Goal: Task Accomplishment & Management: Use online tool/utility

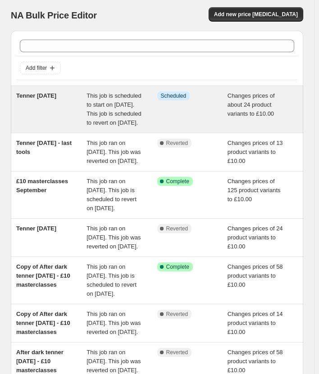
click at [53, 99] on span "Tenner Tuesday 16th September 2025" at bounding box center [36, 95] width 40 height 7
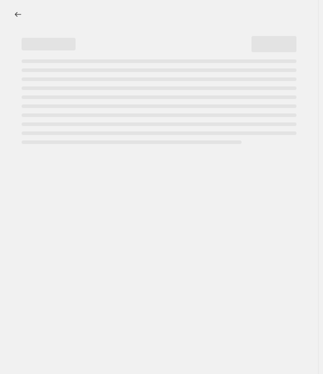
select select "no_change"
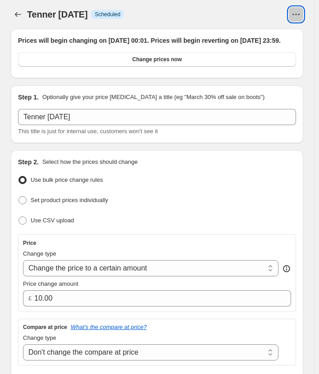
click at [299, 18] on icon "View actions for Tenner Tuesday 16th September 2025" at bounding box center [295, 14] width 9 height 9
click at [290, 36] on span "Copy to new job" at bounding box center [281, 34] width 42 height 7
select select "no_change"
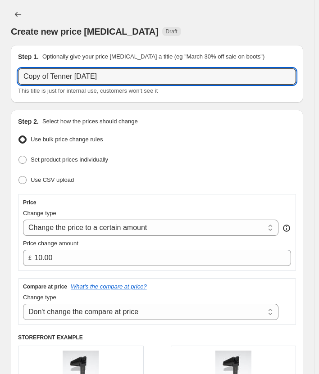
drag, startPoint x: 50, startPoint y: 76, endPoint x: 5, endPoint y: 70, distance: 44.9
click at [177, 74] on input "Tenner Tuesday 16th September 2025" at bounding box center [157, 76] width 278 height 16
type input "Tenner Tuesday 16th September 2025 - After Dark"
click at [186, 137] on div "Use bulk price change rules" at bounding box center [157, 139] width 278 height 13
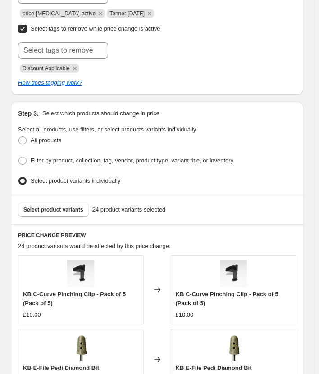
scroll to position [541, 0]
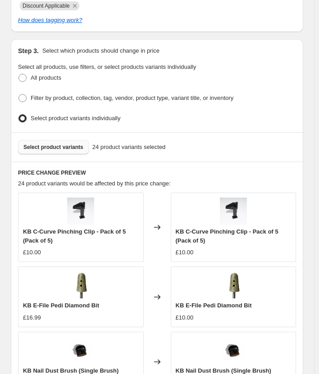
click at [50, 144] on span "Select product variants" at bounding box center [53, 147] width 60 height 7
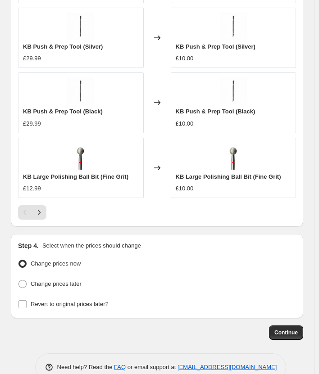
scroll to position [891, 0]
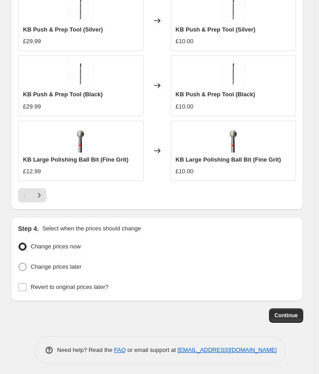
click at [39, 264] on span "Change prices later" at bounding box center [56, 267] width 51 height 7
click at [19, 263] on input "Change prices later" at bounding box center [18, 263] width 0 height 0
radio input "true"
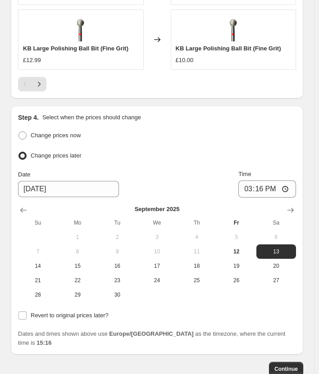
scroll to position [1047, 0]
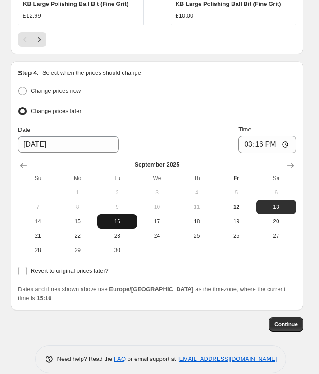
click at [123, 224] on button "16" at bounding box center [117, 221] width 40 height 14
type input "9/16/2025"
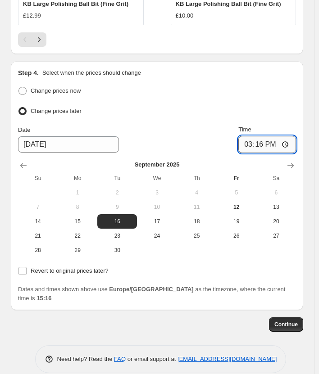
click at [263, 144] on input "15:16" at bounding box center [267, 144] width 58 height 17
click at [288, 141] on input "15:16" at bounding box center [267, 144] width 58 height 17
type input "21:00"
click at [60, 268] on span "Revert to original prices later?" at bounding box center [70, 271] width 78 height 7
click at [27, 268] on input "Revert to original prices later?" at bounding box center [22, 271] width 8 height 8
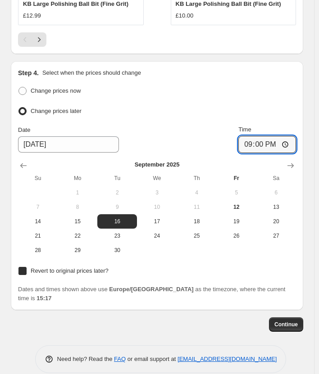
checkbox input "true"
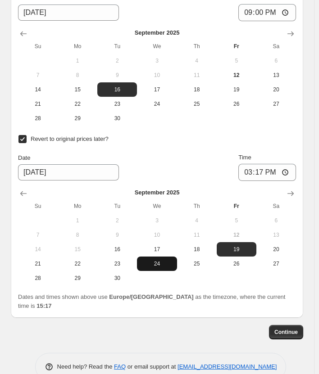
scroll to position [1187, 0]
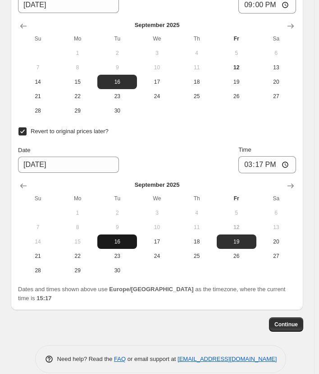
click at [119, 242] on button "16" at bounding box center [117, 242] width 40 height 14
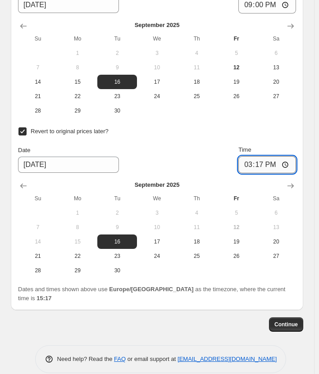
click at [269, 164] on input "15:17" at bounding box center [267, 164] width 58 height 17
click at [165, 241] on span "17" at bounding box center [157, 241] width 32 height 7
type input "9/17/2025"
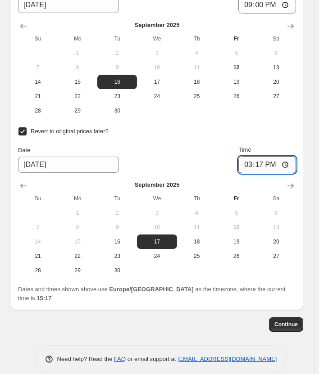
click at [269, 160] on input "15:17" at bounding box center [267, 164] width 58 height 17
type input "00:01"
click at [216, 146] on div "Date 9/17/2025 Time 00:01" at bounding box center [157, 160] width 278 height 28
click at [298, 321] on span "Continue" at bounding box center [285, 324] width 23 height 7
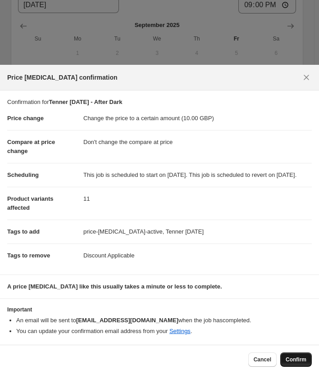
click at [291, 362] on span "Confirm" at bounding box center [296, 359] width 21 height 7
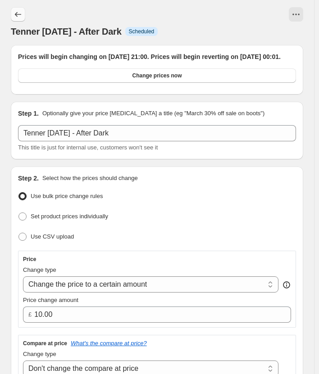
click at [18, 11] on icon "Price change jobs" at bounding box center [18, 14] width 9 height 9
